Goal: Information Seeking & Learning: Find specific page/section

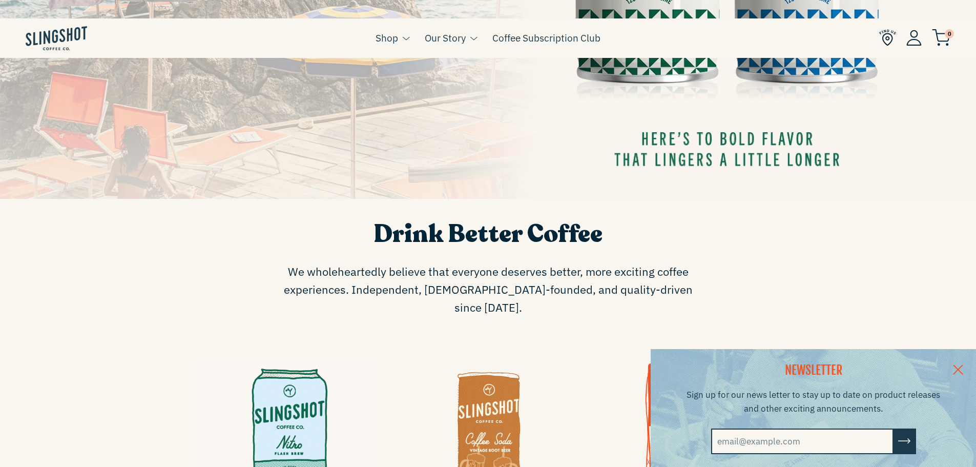
scroll to position [410, 0]
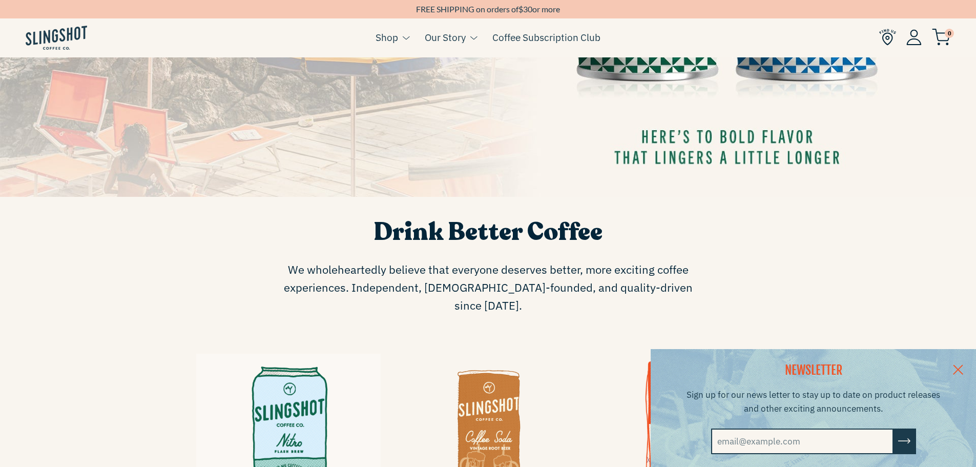
click at [964, 363] on link at bounding box center [958, 368] width 36 height 39
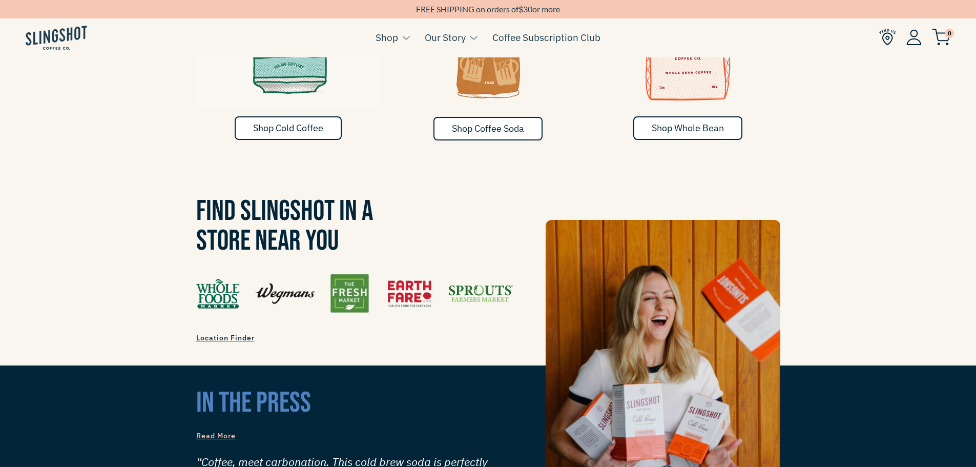
scroll to position [779, 0]
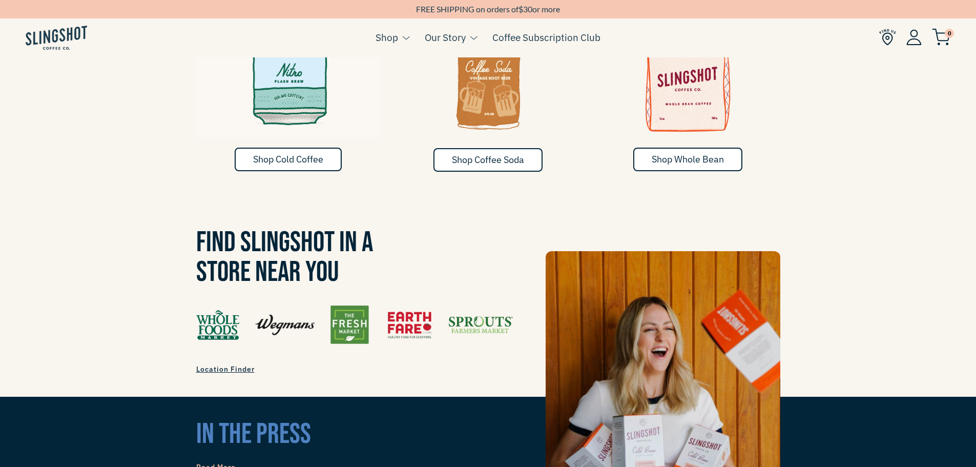
click at [206, 364] on span "Location Finder" at bounding box center [225, 368] width 58 height 9
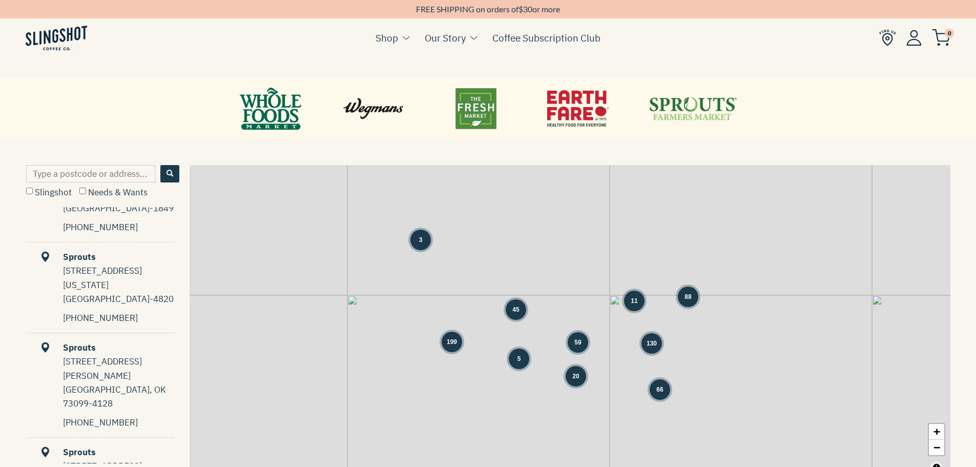
scroll to position [563, 0]
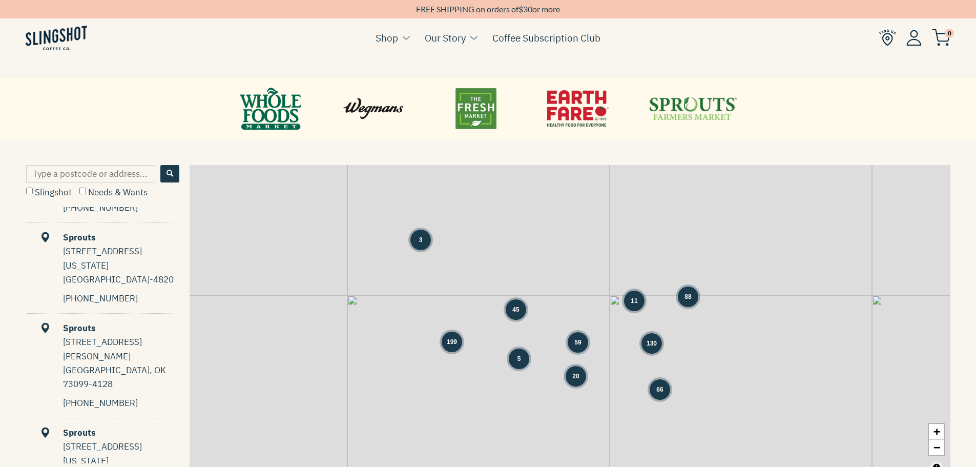
click at [88, 170] on input "Type a postcode or address..." at bounding box center [90, 173] width 129 height 17
click at [171, 168] on button "Search" at bounding box center [169, 173] width 19 height 17
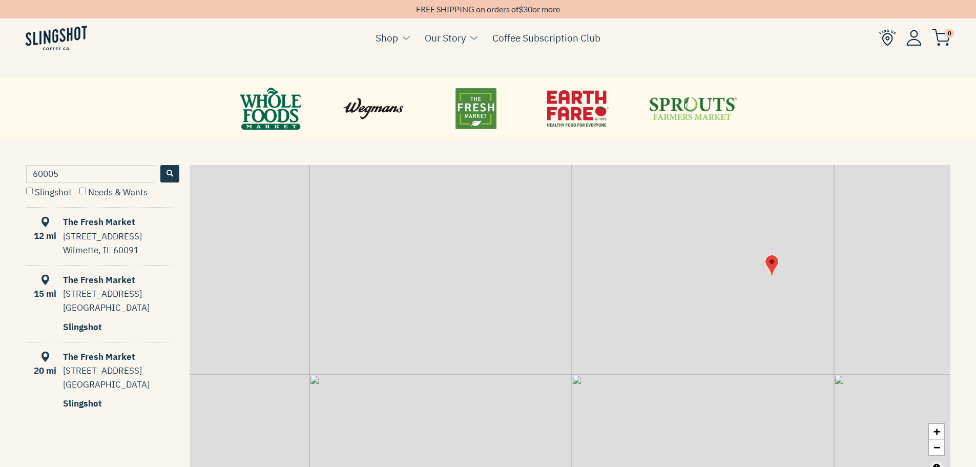
drag, startPoint x: 61, startPoint y: 175, endPoint x: -3, endPoint y: 173, distance: 64.6
click at [0, 173] on html "Skip to content NEWSLETTER Sign up for our news letter to stay up to date on pr…" at bounding box center [488, 231] width 976 height 1282
type input "90250"
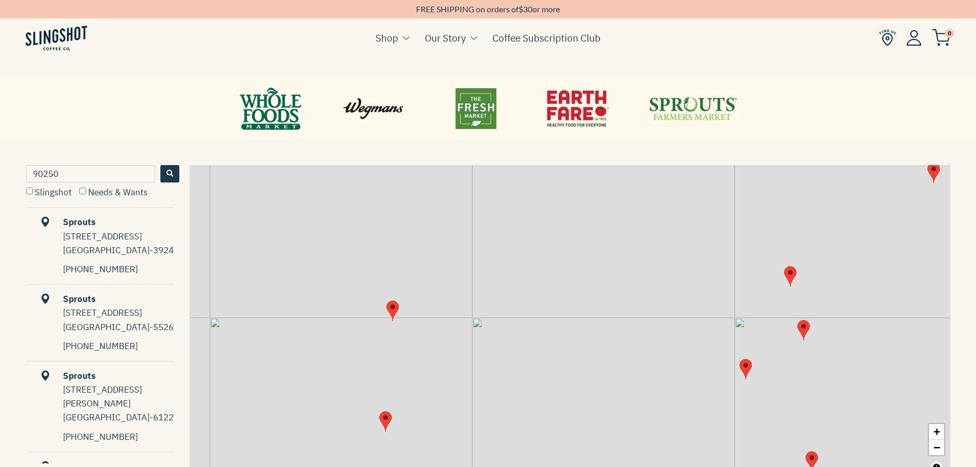
drag, startPoint x: 668, startPoint y: 331, endPoint x: 512, endPoint y: 279, distance: 165.2
click at [512, 279] on div "+ −" at bounding box center [569, 321] width 760 height 313
drag, startPoint x: 72, startPoint y: 171, endPoint x: 53, endPoint y: 172, distance: 19.5
click at [16, 183] on div "90250 Slingshot Needs & Wants Sprouts [STREET_ADDRESS] 424-903-7028 Directions …" at bounding box center [488, 321] width 976 height 313
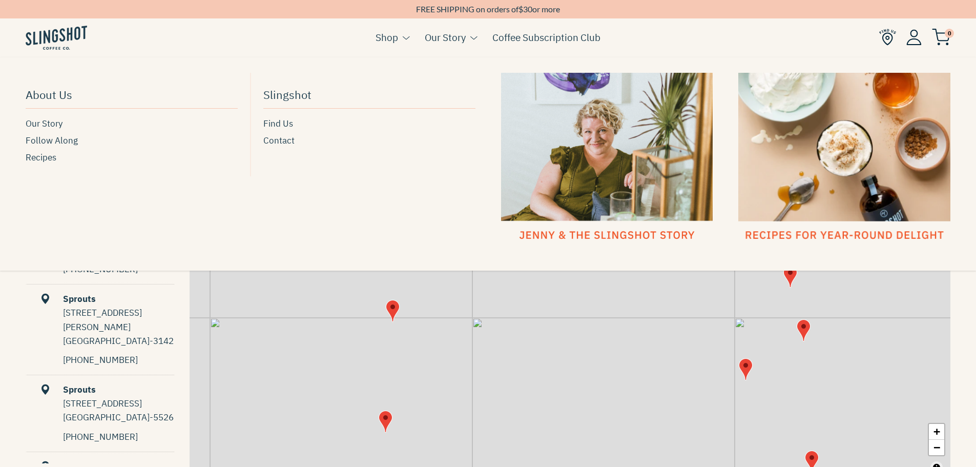
click at [453, 38] on link "Our Story" at bounding box center [445, 37] width 41 height 15
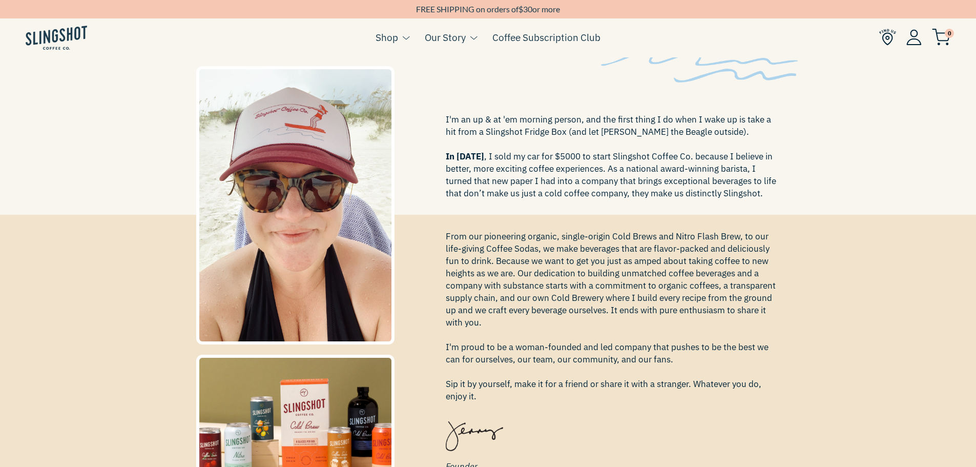
scroll to position [154, 0]
click at [908, 260] on div "Follow [PERSON_NAME] On Instagram I'm an up & at 'em morning person, and the fi…" at bounding box center [488, 388] width 976 height 345
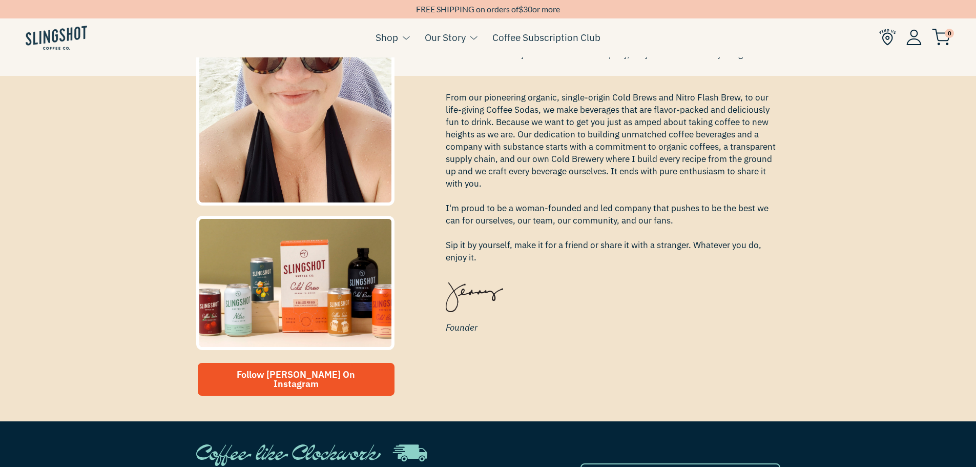
scroll to position [307, 0]
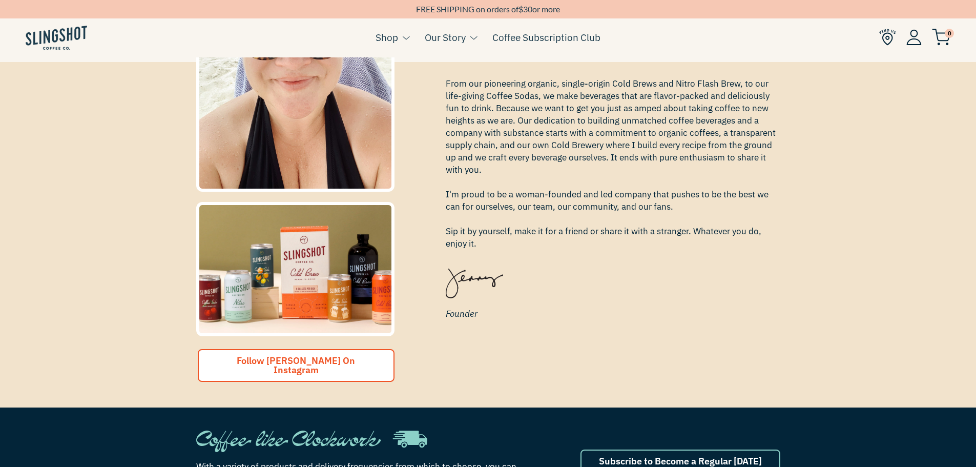
click at [287, 365] on span "Follow [PERSON_NAME] On Instagram" at bounding box center [296, 364] width 118 height 21
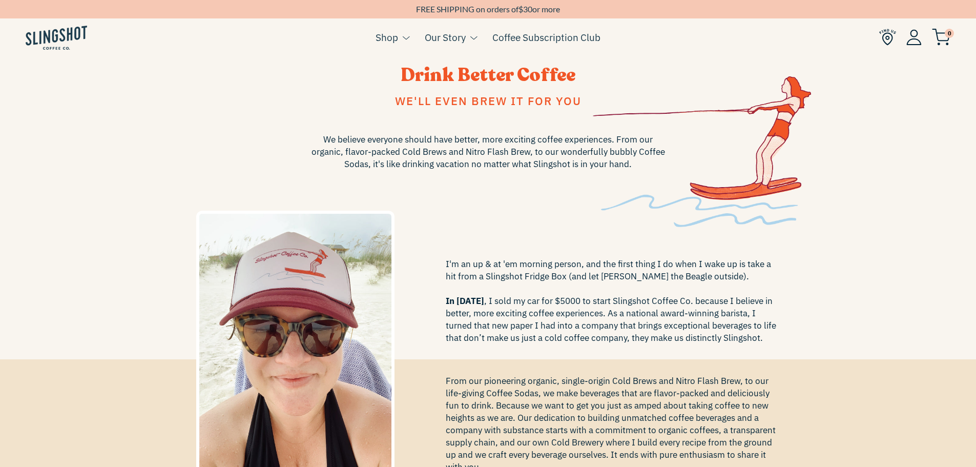
scroll to position [0, 0]
